Goal: Check status

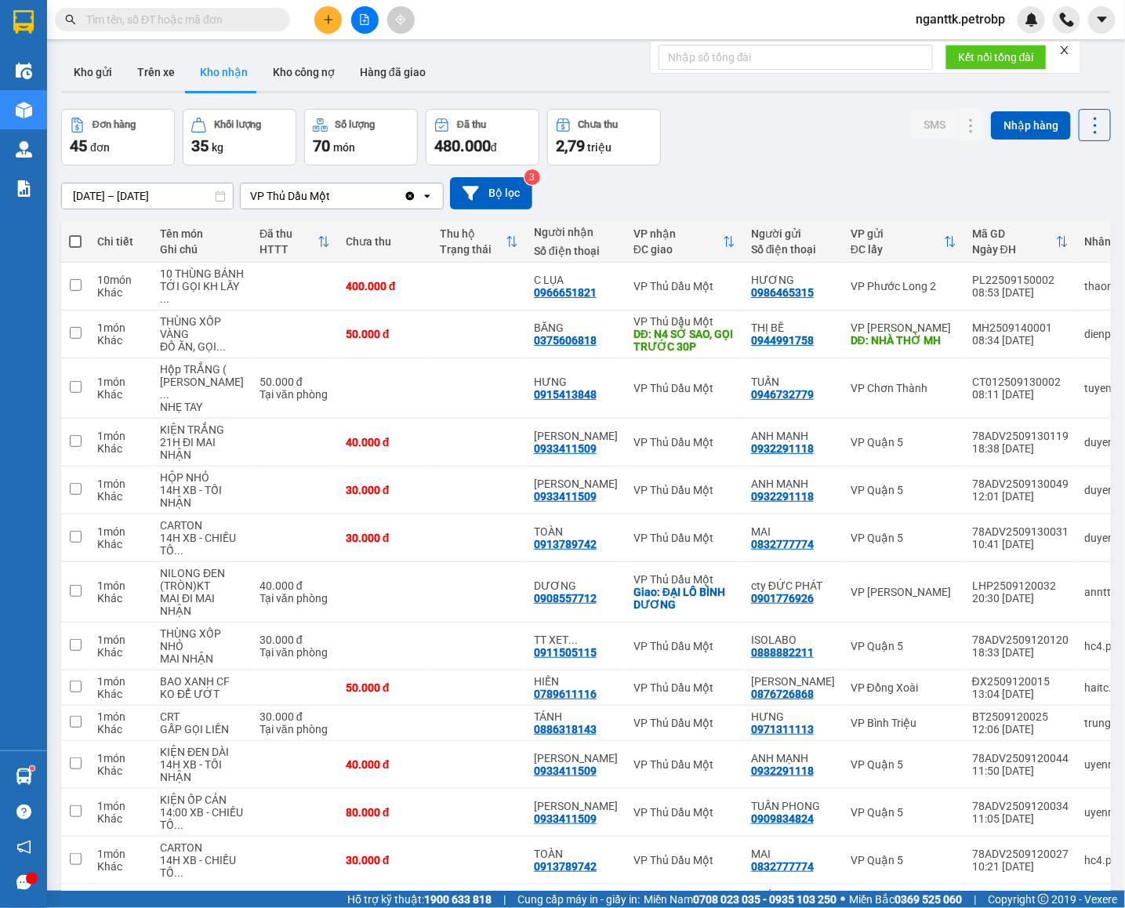
click at [516, 73] on div "Kho gửi Trên xe Kho nhận Kho công nợ Hàng đã giao" at bounding box center [586, 74] width 1050 height 42
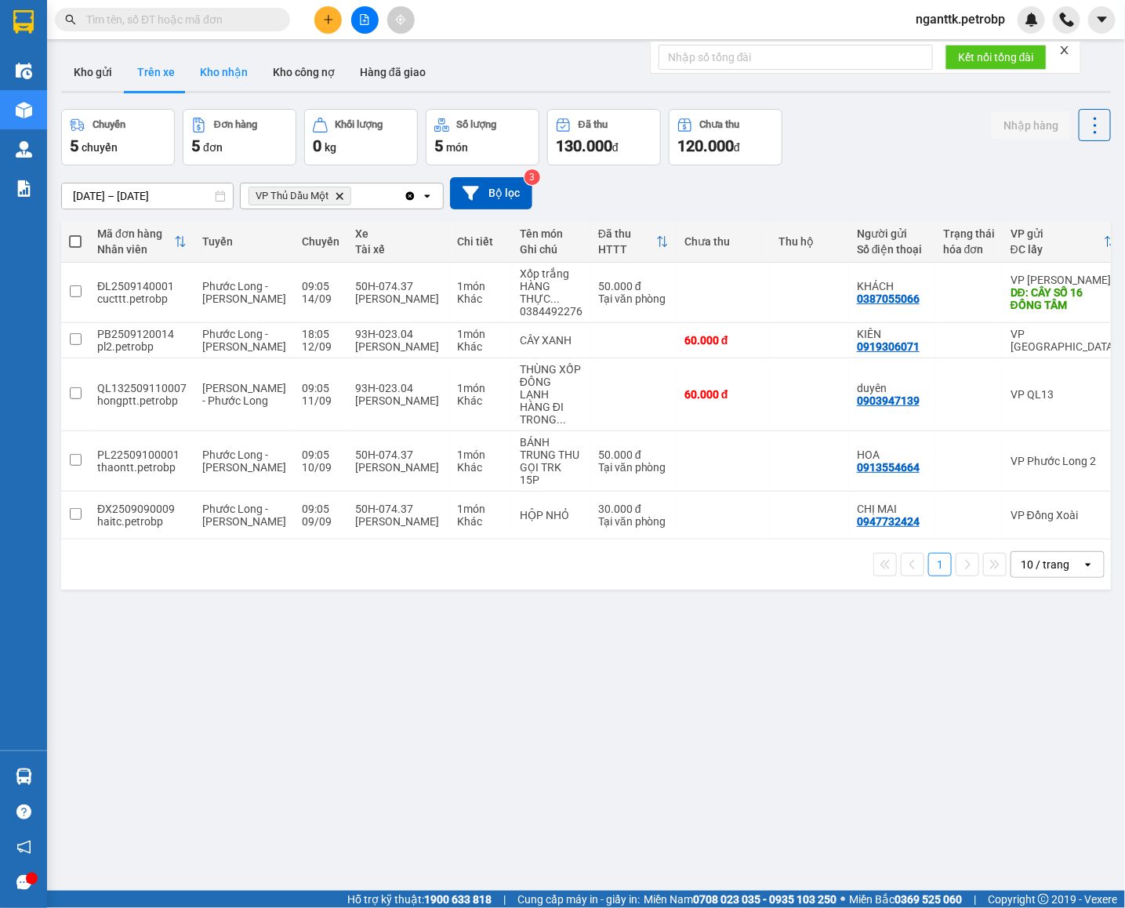
click at [235, 74] on button "Kho nhận" at bounding box center [223, 72] width 73 height 38
type input "[DATE] – [DATE]"
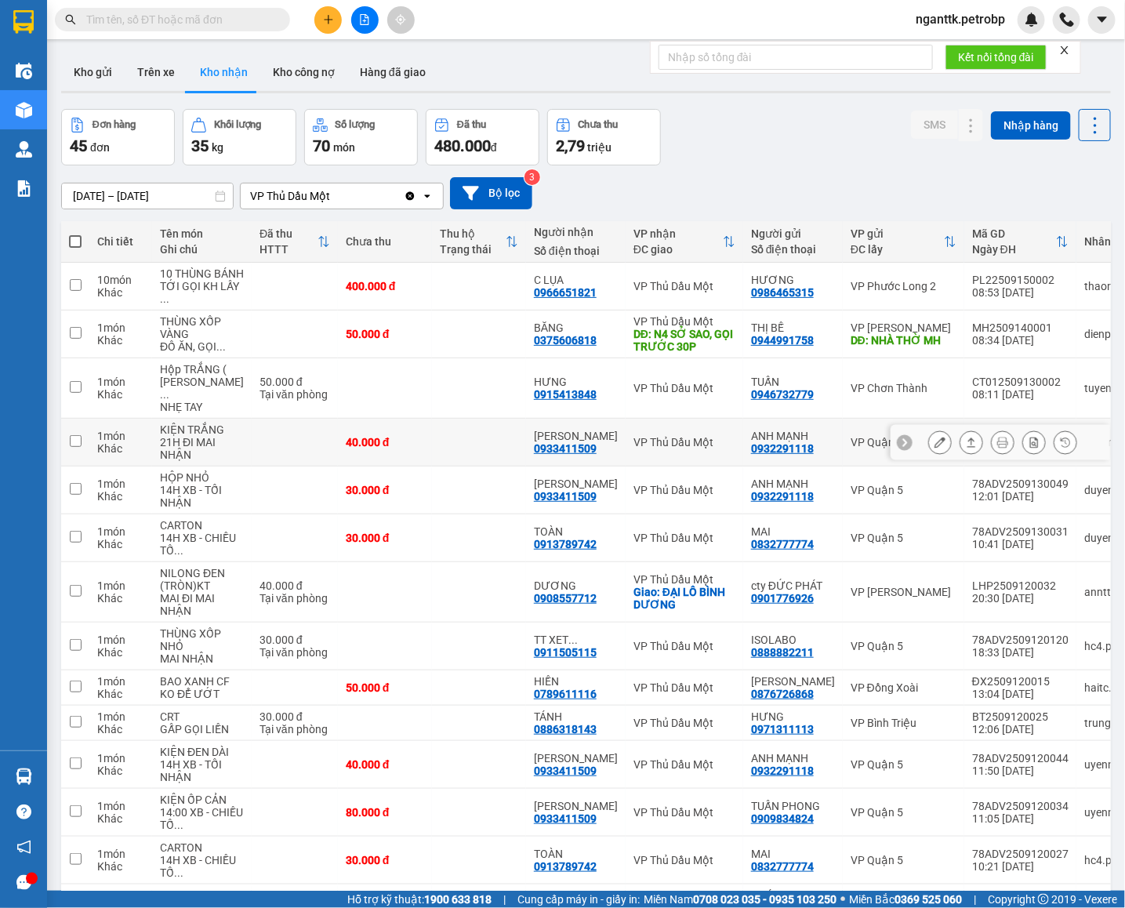
click at [432, 467] on td at bounding box center [479, 443] width 94 height 48
checkbox input "true"
